Goal: Information Seeking & Learning: Learn about a topic

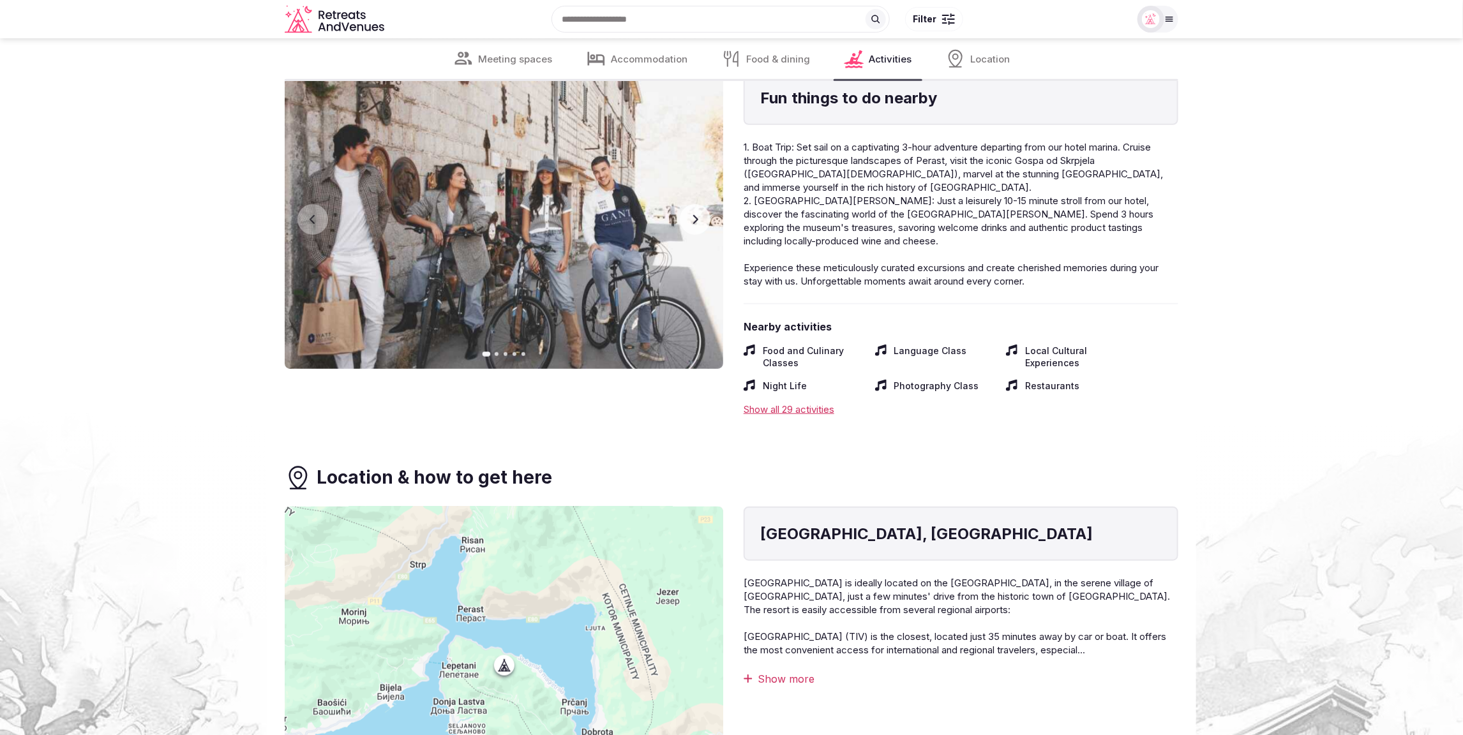
scroll to position [6356, 0]
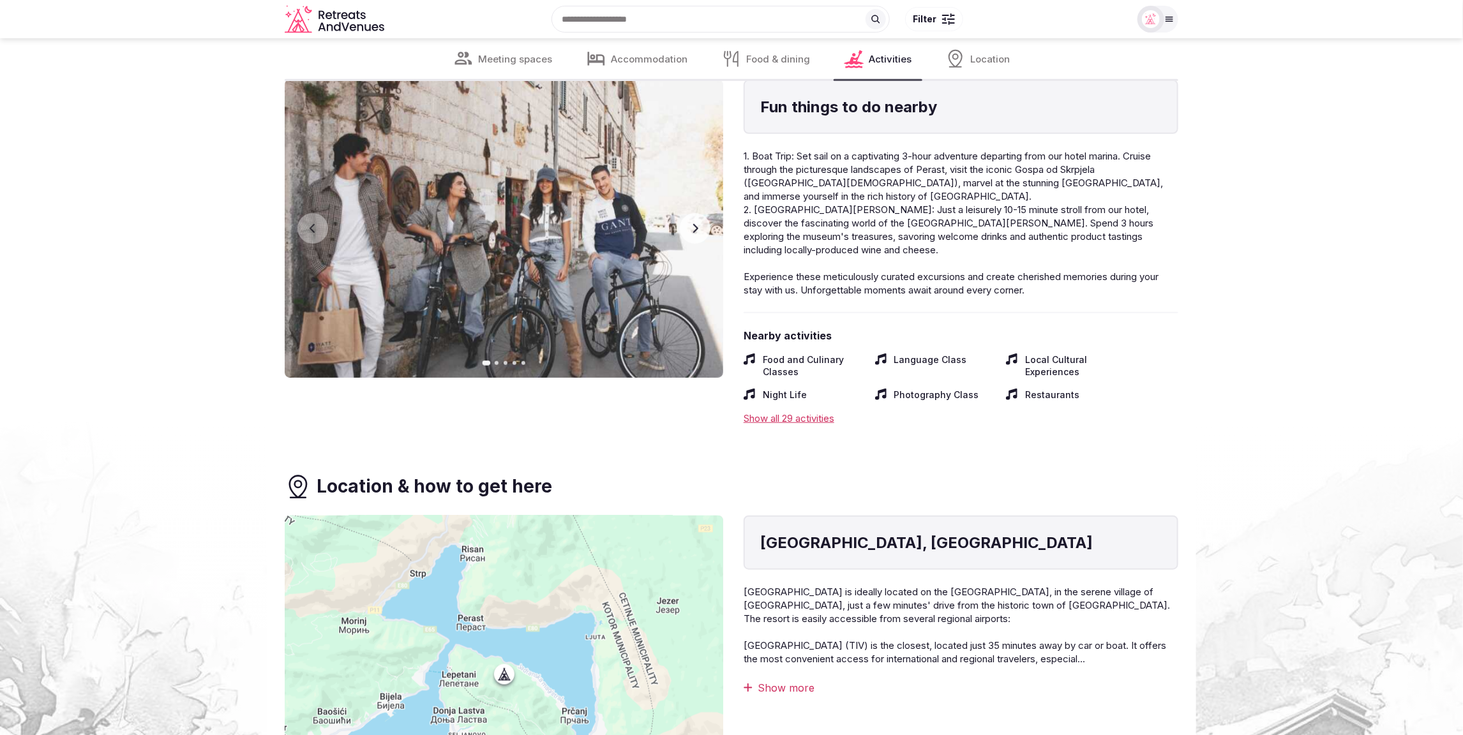
click at [786, 681] on div "Show more" at bounding box center [960, 688] width 435 height 14
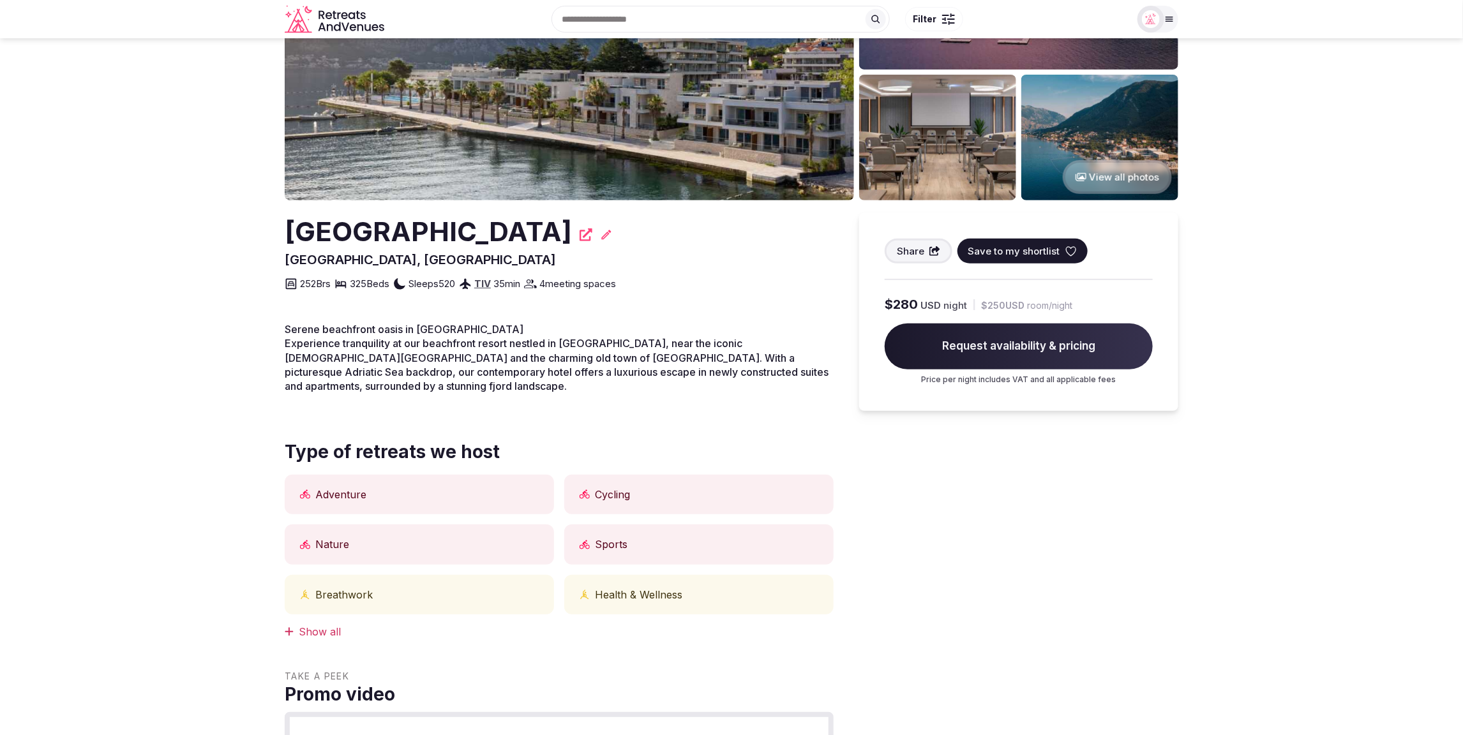
scroll to position [170, 0]
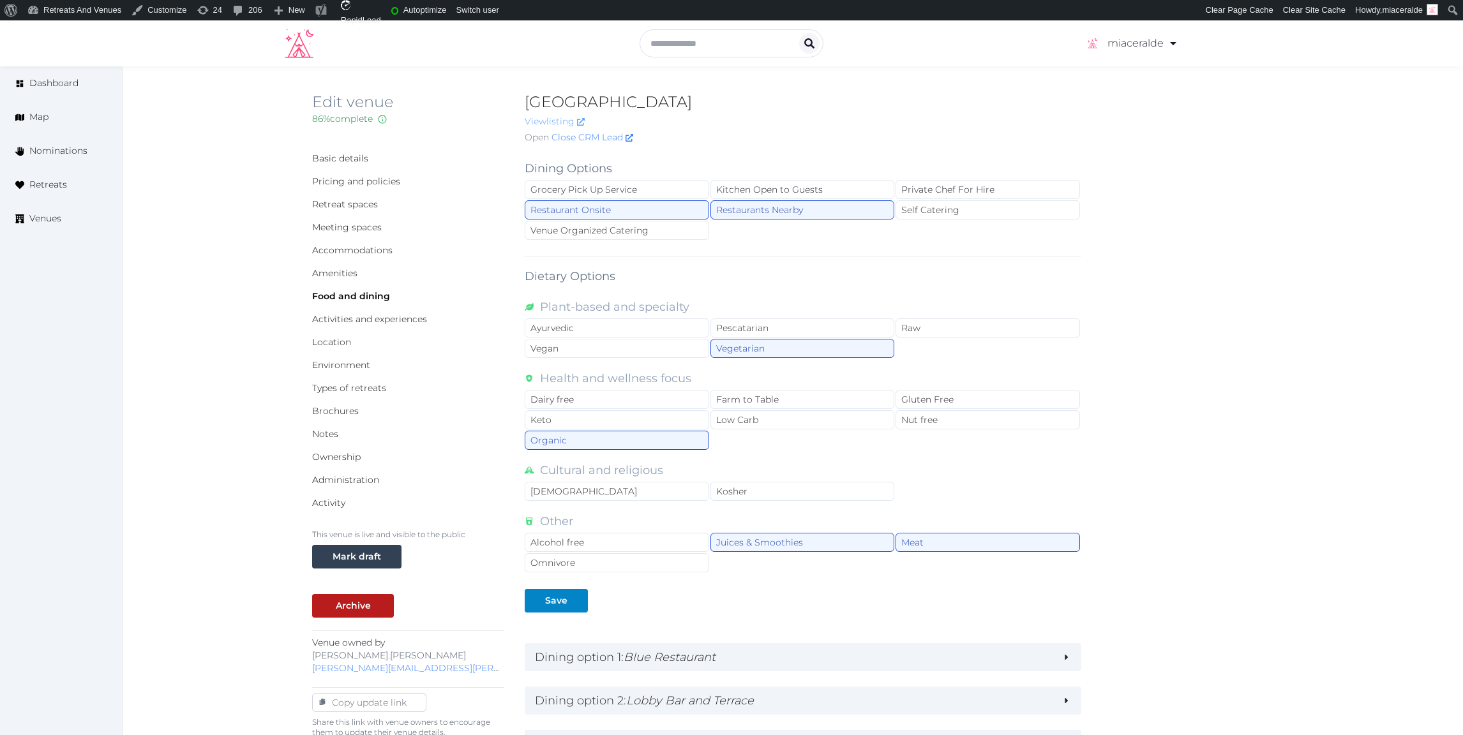
scroll to position [2, 0]
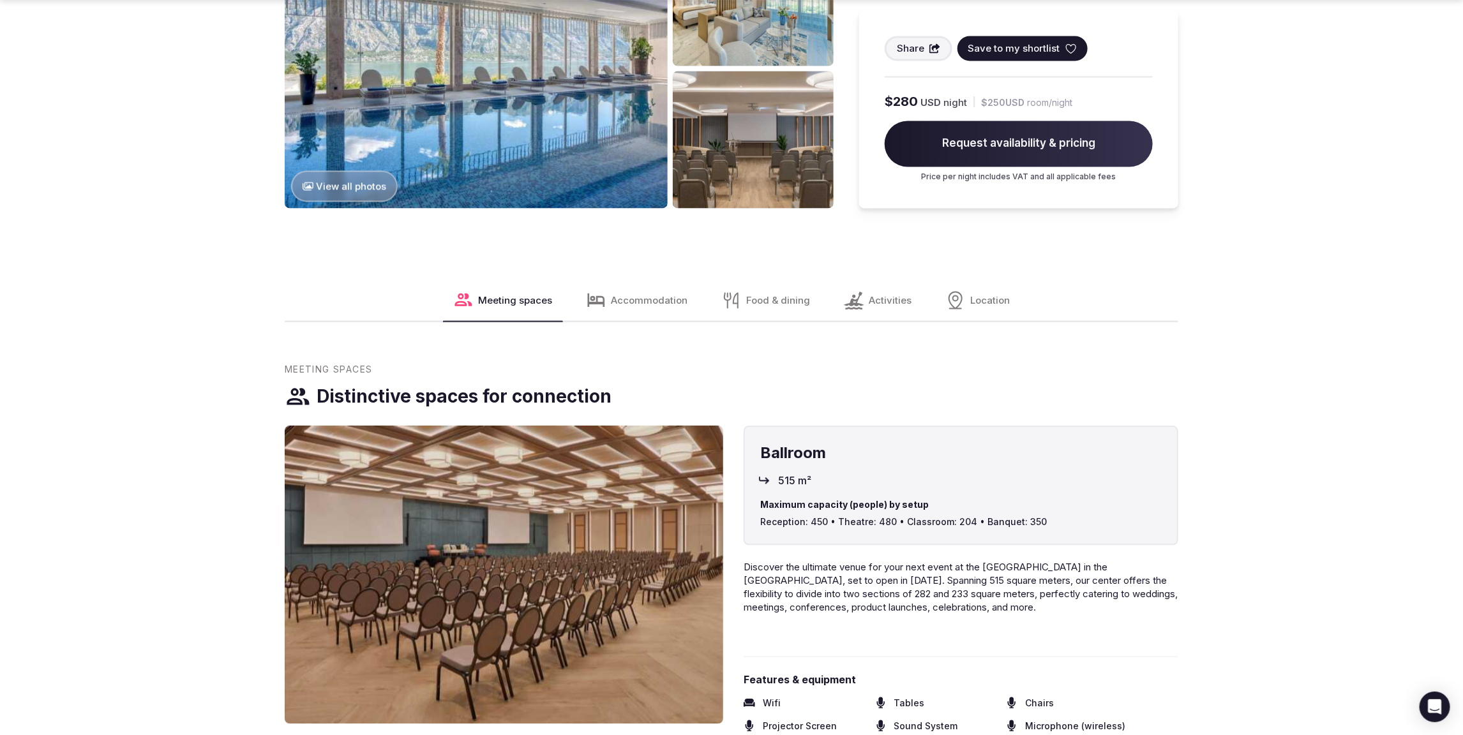
scroll to position [1498, 0]
